Goal: Task Accomplishment & Management: Manage account settings

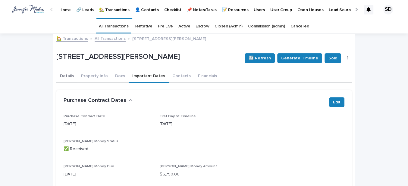
drag, startPoint x: 58, startPoint y: 74, endPoint x: 157, endPoint y: 62, distance: 100.0
click at [58, 74] on button "Details" at bounding box center [66, 76] width 21 height 13
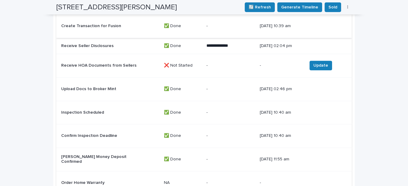
scroll to position [713, 0]
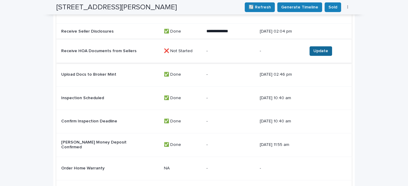
click at [314, 48] on span "Update" at bounding box center [321, 51] width 15 height 6
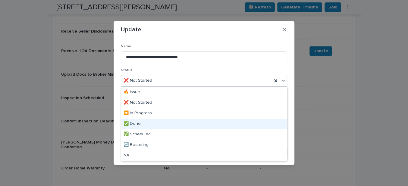
click at [136, 122] on div "✅ Done" at bounding box center [204, 124] width 166 height 11
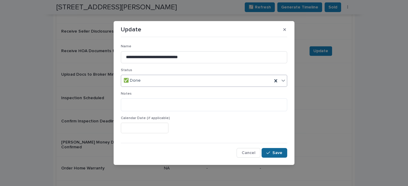
click at [276, 151] on span "Save" at bounding box center [278, 153] width 10 height 4
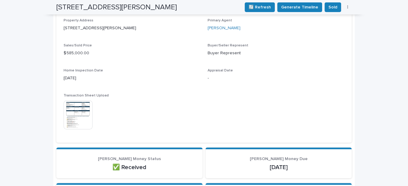
scroll to position [192, 0]
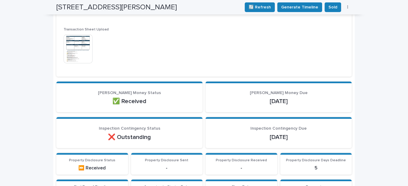
click at [72, 50] on img at bounding box center [78, 48] width 29 height 29
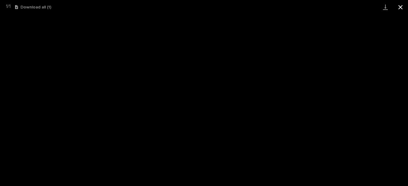
click at [401, 5] on button "Close gallery" at bounding box center [400, 7] width 15 height 14
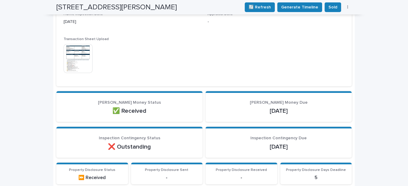
scroll to position [109, 0]
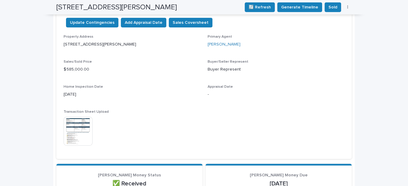
click at [79, 125] on img at bounding box center [78, 131] width 29 height 29
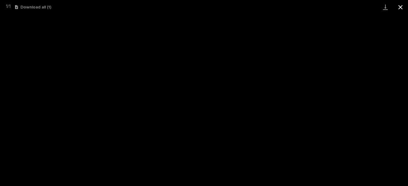
click at [400, 6] on button "Close gallery" at bounding box center [400, 7] width 15 height 14
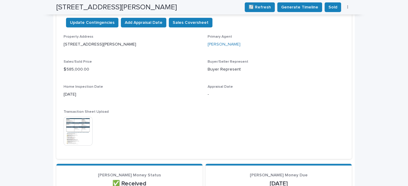
scroll to position [0, 0]
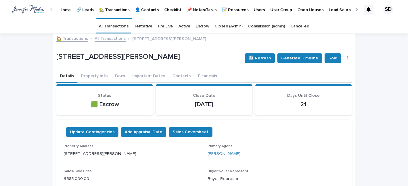
click at [72, 38] on link "🏡 Transactions" at bounding box center [72, 38] width 32 height 7
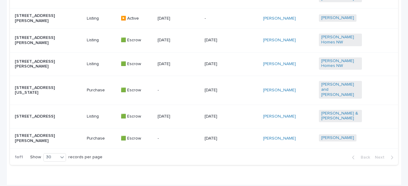
scroll to position [439, 0]
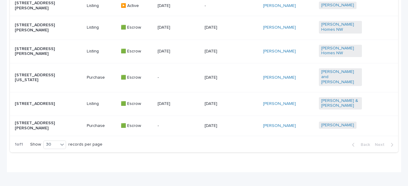
click at [31, 80] on p "[STREET_ADDRESS][US_STATE]" at bounding box center [36, 78] width 43 height 10
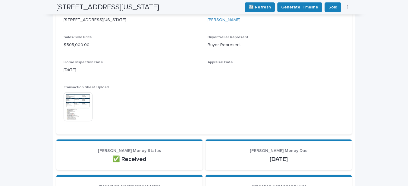
scroll to position [169, 0]
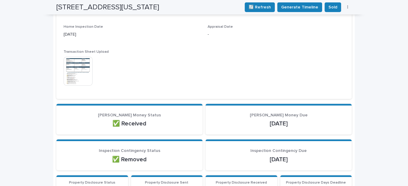
click at [77, 69] on img at bounding box center [78, 71] width 29 height 29
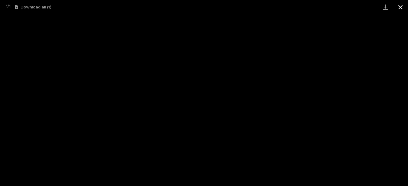
drag, startPoint x: 402, startPoint y: 5, endPoint x: 399, endPoint y: 7, distance: 3.4
click at [402, 5] on button "Close gallery" at bounding box center [400, 7] width 15 height 14
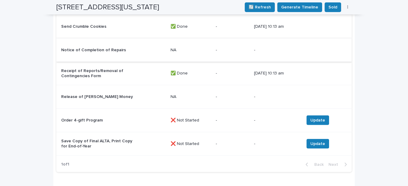
scroll to position [992, 0]
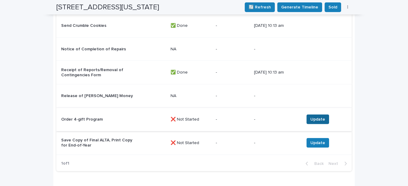
click at [316, 116] on span "Update" at bounding box center [318, 119] width 15 height 6
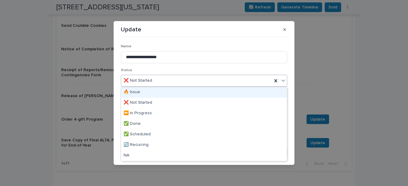
click at [165, 82] on div "❌ Not Started" at bounding box center [196, 81] width 151 height 10
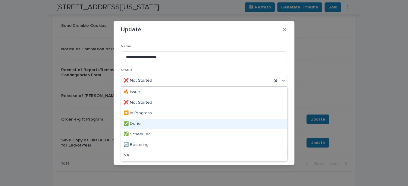
click at [141, 123] on div "✅ Done" at bounding box center [204, 124] width 166 height 11
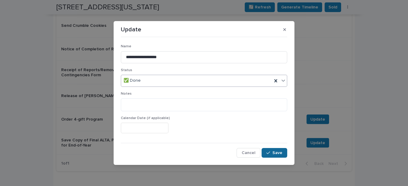
click at [272, 152] on div "button" at bounding box center [270, 153] width 6 height 4
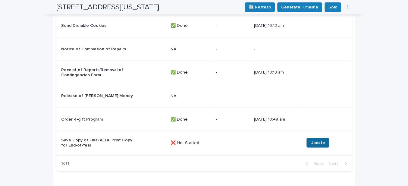
click at [318, 140] on span "Update" at bounding box center [318, 143] width 15 height 6
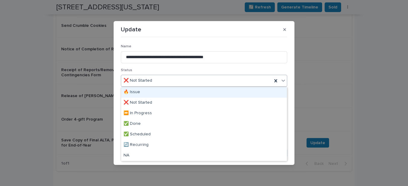
drag, startPoint x: 160, startPoint y: 82, endPoint x: 157, endPoint y: 95, distance: 13.0
click at [160, 82] on div "❌ Not Started" at bounding box center [196, 81] width 151 height 10
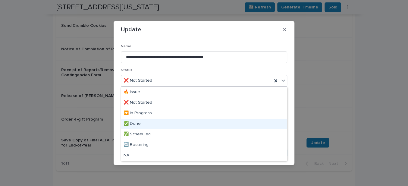
click at [143, 125] on div "✅ Done" at bounding box center [204, 124] width 166 height 11
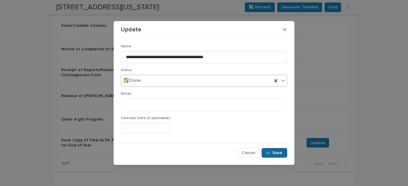
click at [273, 152] on span "Save" at bounding box center [278, 153] width 10 height 4
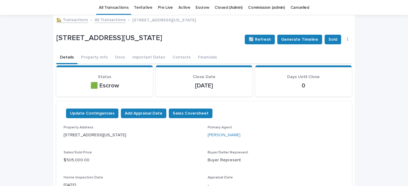
scroll to position [0, 0]
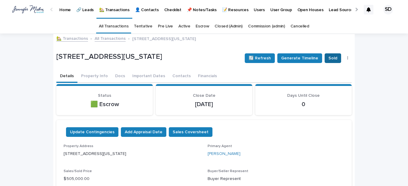
click at [331, 56] on span "Sold" at bounding box center [333, 58] width 9 height 6
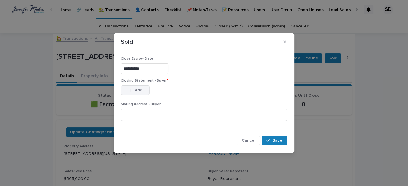
click at [132, 89] on div "button" at bounding box center [131, 90] width 6 height 4
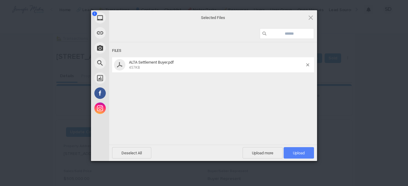
click at [298, 153] on span "Upload 1" at bounding box center [299, 153] width 12 height 5
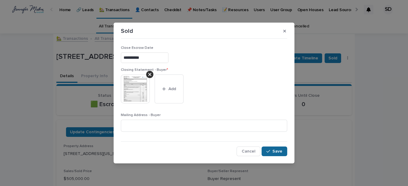
click at [272, 154] on button "Save" at bounding box center [275, 152] width 26 height 10
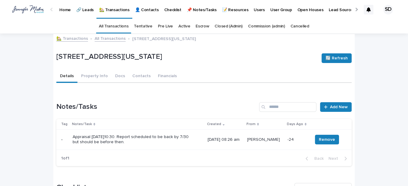
click at [66, 40] on link "🏡 Transactions" at bounding box center [72, 38] width 32 height 7
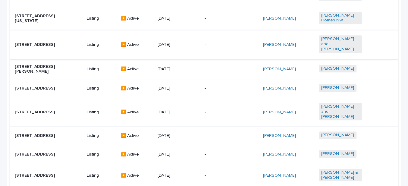
scroll to position [384, 0]
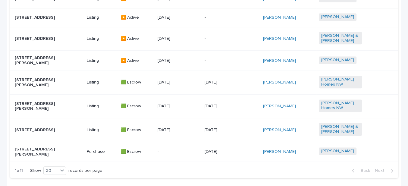
click at [44, 109] on p "[STREET_ADDRESS][PERSON_NAME]" at bounding box center [36, 106] width 43 height 10
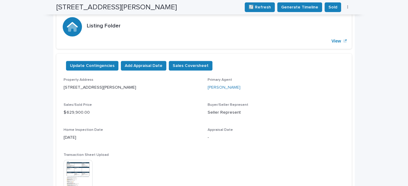
scroll to position [192, 0]
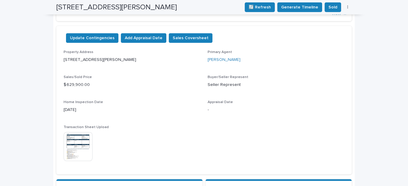
click at [70, 147] on img at bounding box center [78, 146] width 29 height 29
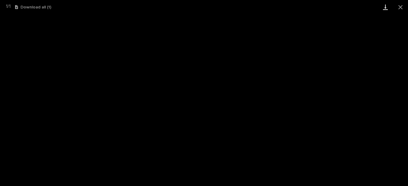
drag, startPoint x: 403, startPoint y: 6, endPoint x: 393, endPoint y: 13, distance: 11.5
click at [402, 6] on button "Close gallery" at bounding box center [400, 7] width 15 height 14
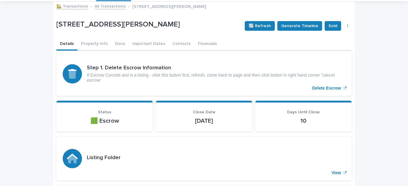
scroll to position [0, 0]
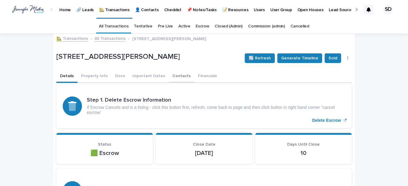
click at [169, 75] on button "Contacts" at bounding box center [182, 76] width 26 height 13
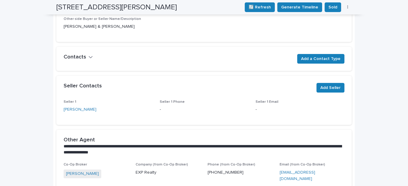
scroll to position [74, 0]
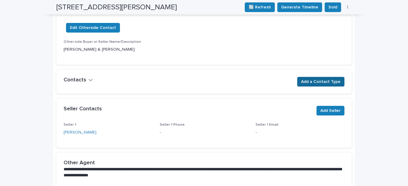
click at [312, 80] on span "Add a Contact Type" at bounding box center [321, 82] width 40 height 6
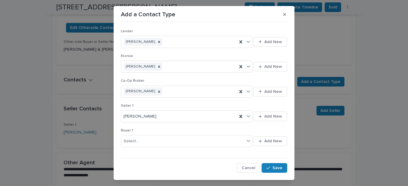
click at [337, 43] on div "Add a Contact Type Lender [PERSON_NAME] Add New Escrow [PERSON_NAME] Add New Co…" at bounding box center [204, 93] width 408 height 186
click at [283, 15] on icon "button" at bounding box center [284, 14] width 3 height 3
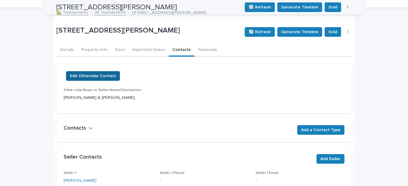
scroll to position [0, 0]
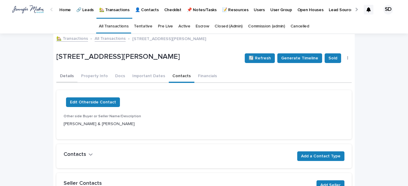
click at [65, 74] on button "Details" at bounding box center [66, 76] width 21 height 13
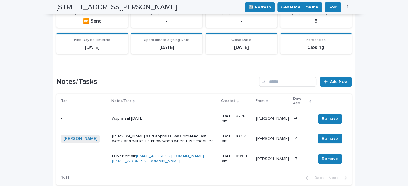
scroll to position [439, 0]
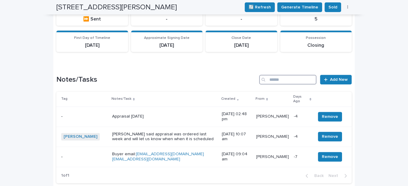
click at [272, 76] on input "Search" at bounding box center [287, 80] width 57 height 10
click at [337, 75] on link "Add New" at bounding box center [336, 80] width 32 height 10
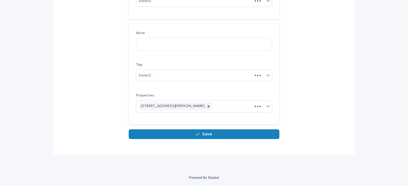
scroll to position [86, 0]
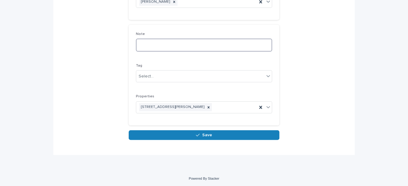
click at [154, 45] on textarea at bounding box center [204, 45] width 136 height 13
type textarea "**********"
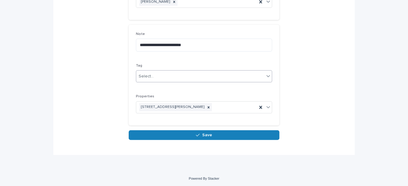
click at [157, 76] on div "Select..." at bounding box center [200, 76] width 128 height 10
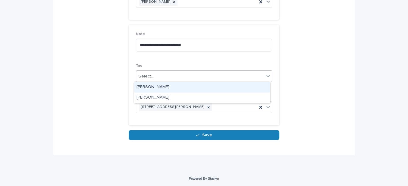
drag, startPoint x: 155, startPoint y: 87, endPoint x: 152, endPoint y: 88, distance: 3.1
click at [155, 87] on div "[PERSON_NAME]" at bounding box center [202, 87] width 136 height 11
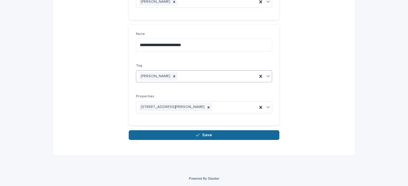
click at [205, 134] on span "Save" at bounding box center [207, 135] width 10 height 4
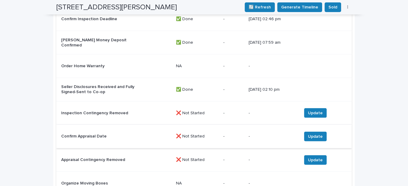
scroll to position [987, 0]
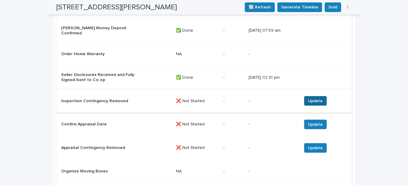
click at [311, 98] on span "Update" at bounding box center [315, 101] width 15 height 6
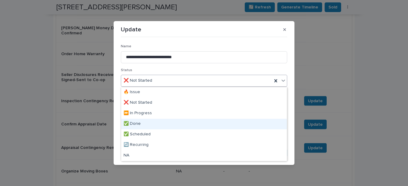
click at [139, 123] on div "✅ Done" at bounding box center [204, 124] width 166 height 11
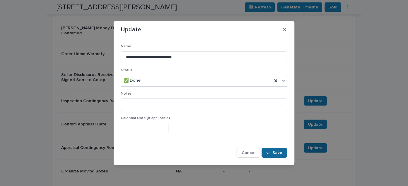
click at [272, 152] on div "button" at bounding box center [270, 153] width 6 height 4
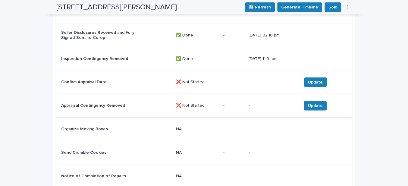
scroll to position [1042, 0]
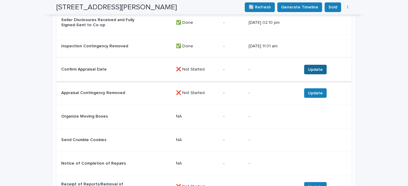
click at [314, 67] on span "Update" at bounding box center [315, 70] width 15 height 6
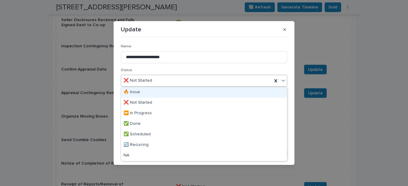
drag, startPoint x: 153, startPoint y: 82, endPoint x: 153, endPoint y: 96, distance: 13.9
click at [153, 83] on div "❌ Not Started" at bounding box center [196, 81] width 151 height 10
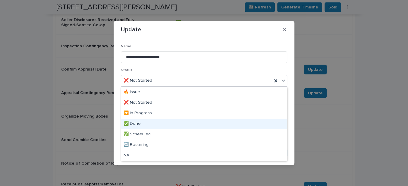
drag, startPoint x: 147, startPoint y: 124, endPoint x: 221, endPoint y: 137, distance: 76.0
click at [147, 124] on div "✅ Done" at bounding box center [204, 124] width 166 height 11
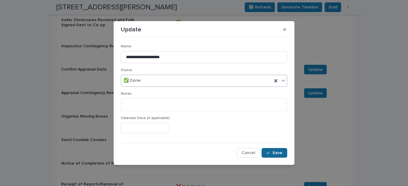
click at [280, 153] on span "Save" at bounding box center [278, 153] width 10 height 4
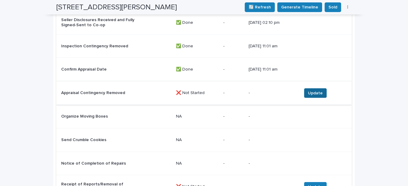
click at [316, 90] on span "Update" at bounding box center [315, 93] width 15 height 6
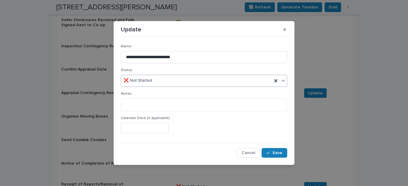
click at [157, 79] on div "❌ Not Started" at bounding box center [196, 81] width 151 height 10
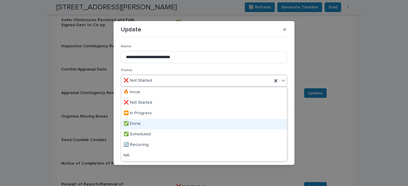
drag, startPoint x: 144, startPoint y: 118, endPoint x: 204, endPoint y: 136, distance: 63.1
click at [143, 123] on div "✅ Done" at bounding box center [204, 124] width 166 height 11
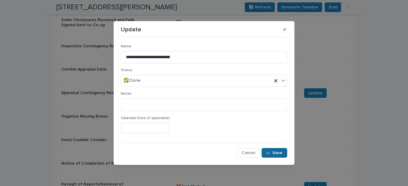
click at [279, 153] on span "Save" at bounding box center [278, 153] width 10 height 4
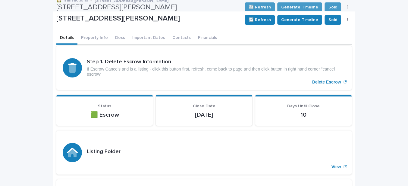
scroll to position [0, 0]
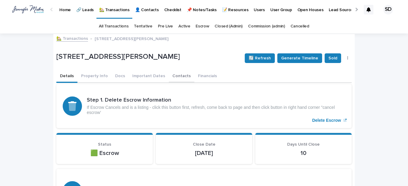
click at [173, 77] on button "Contacts" at bounding box center [182, 76] width 26 height 13
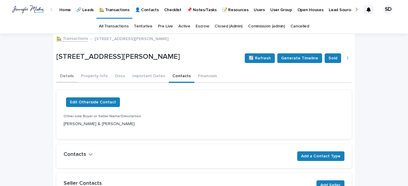
click at [64, 76] on button "Details" at bounding box center [66, 76] width 21 height 13
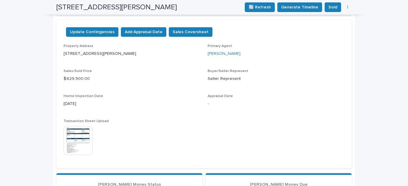
scroll to position [192, 0]
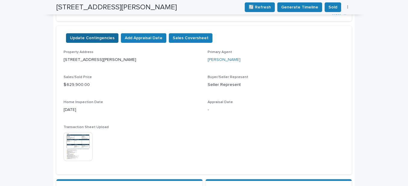
click at [88, 36] on span "Update Contingencies" at bounding box center [92, 38] width 45 height 6
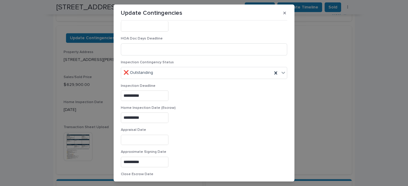
scroll to position [247, 0]
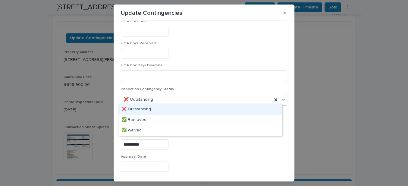
click at [280, 98] on icon at bounding box center [283, 100] width 6 height 6
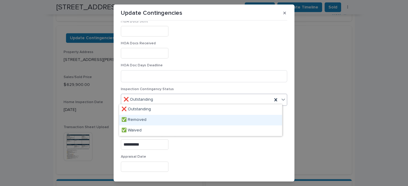
click at [144, 119] on div "✅ Removed" at bounding box center [200, 120] width 163 height 11
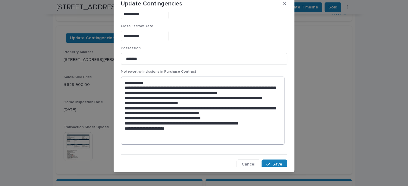
scroll to position [13, 0]
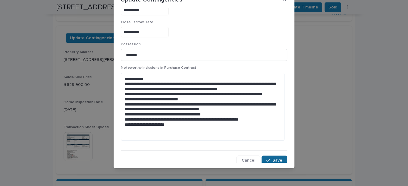
click at [273, 159] on span "Save" at bounding box center [278, 160] width 10 height 4
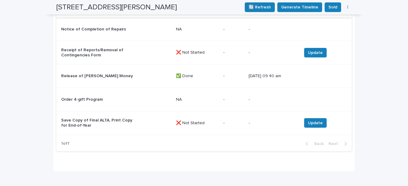
scroll to position [1179, 0]
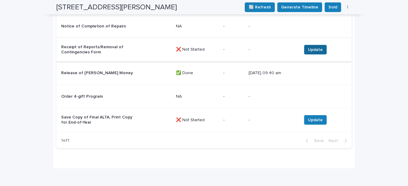
click at [314, 47] on span "Update" at bounding box center [315, 50] width 15 height 6
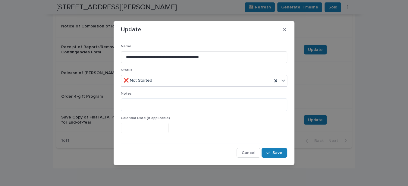
click at [161, 78] on div "❌ Not Started" at bounding box center [196, 81] width 151 height 10
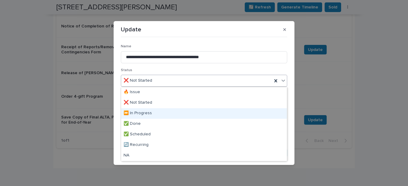
drag, startPoint x: 152, startPoint y: 107, endPoint x: 178, endPoint y: 124, distance: 31.1
click at [150, 113] on div "⏩ In Progress" at bounding box center [204, 113] width 166 height 11
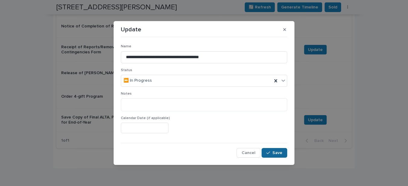
click at [270, 152] on icon "button" at bounding box center [269, 153] width 4 height 4
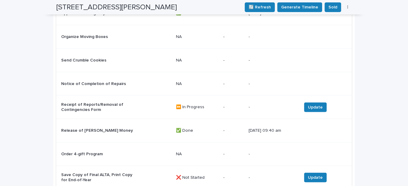
scroll to position [1097, 0]
